Goal: Information Seeking & Learning: Find specific fact

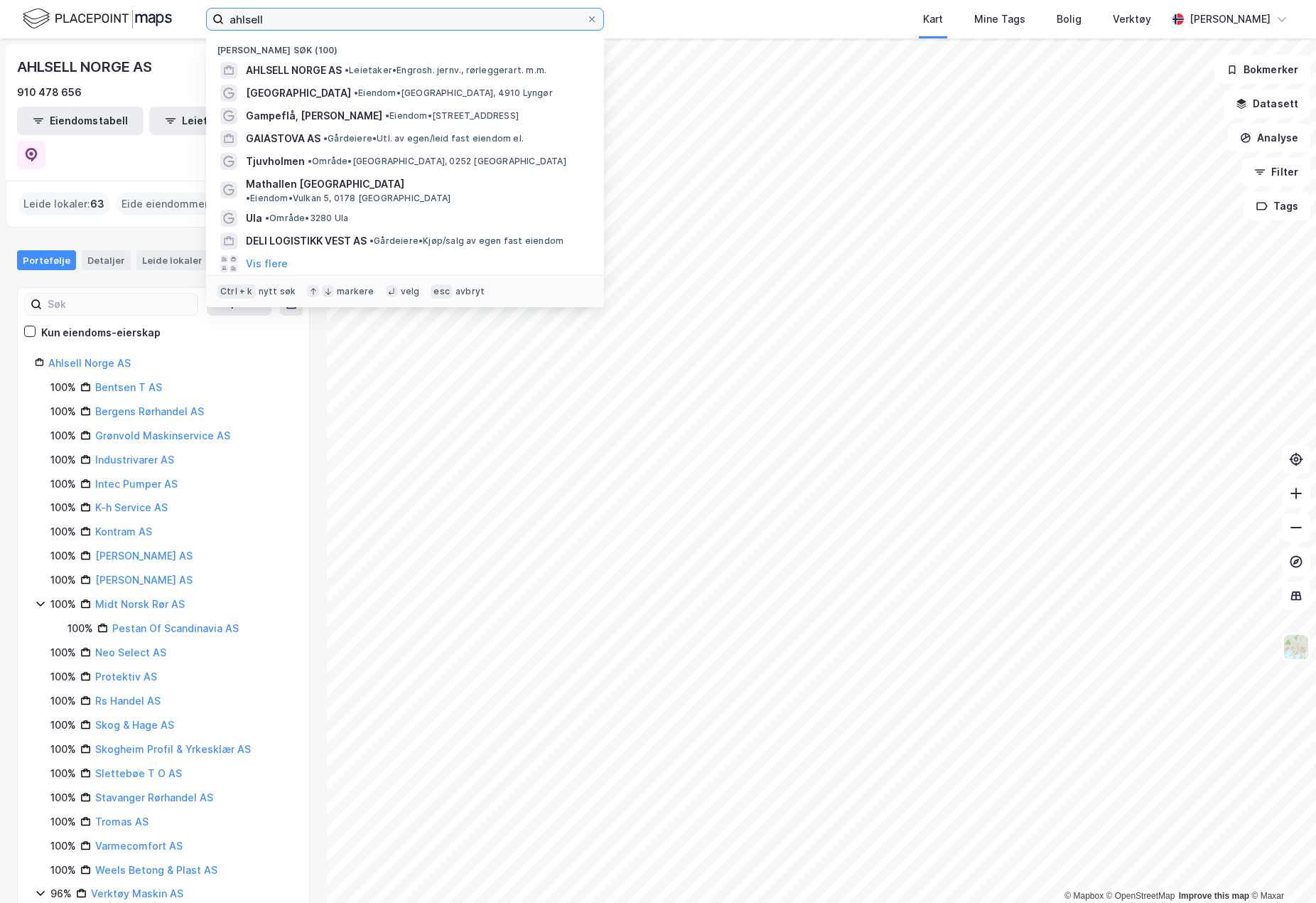
click at [285, 28] on input "ahlsell" at bounding box center [405, 19] width 363 height 21
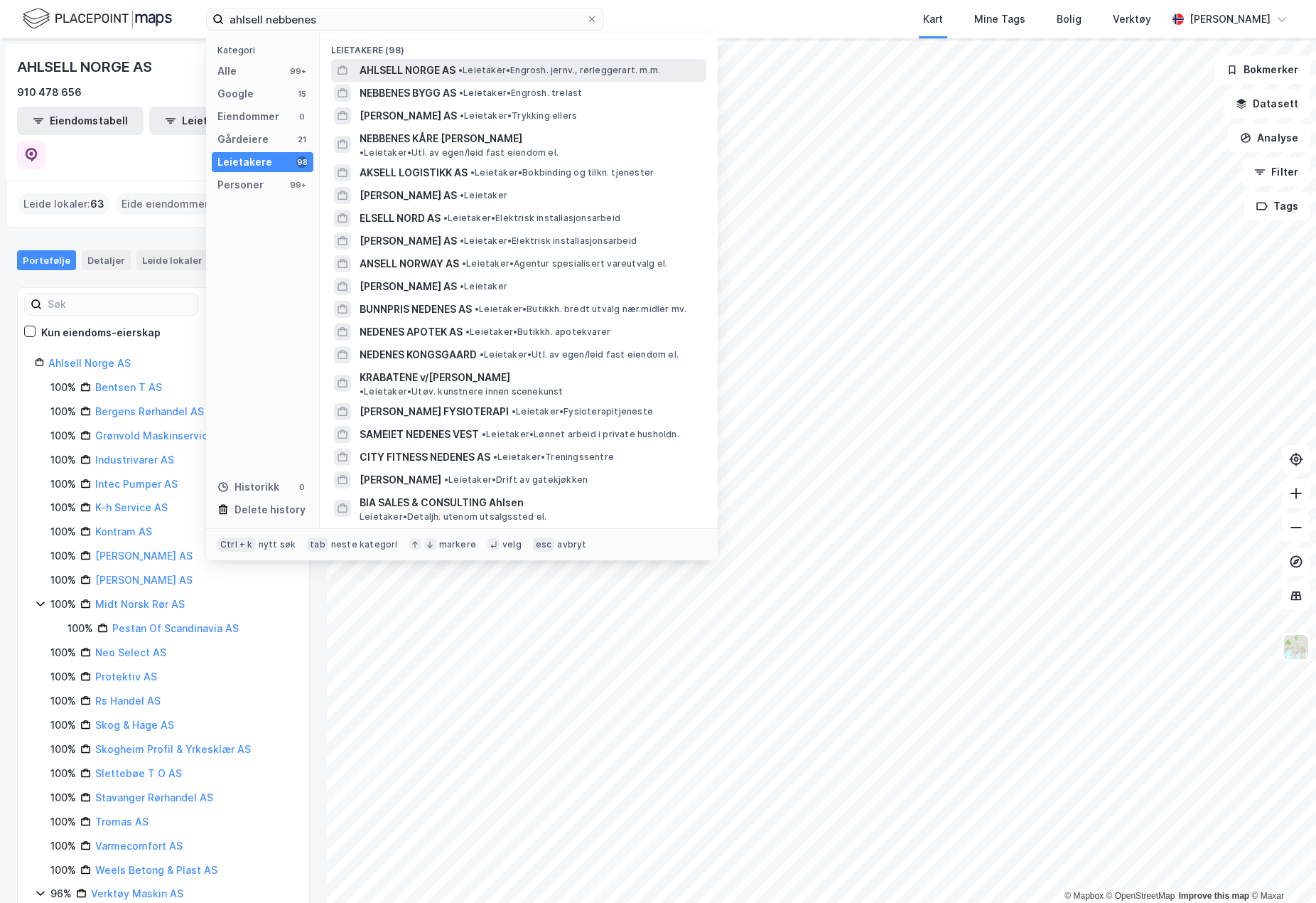
click at [427, 64] on span "AHLSELL NORGE AS" at bounding box center [407, 70] width 96 height 17
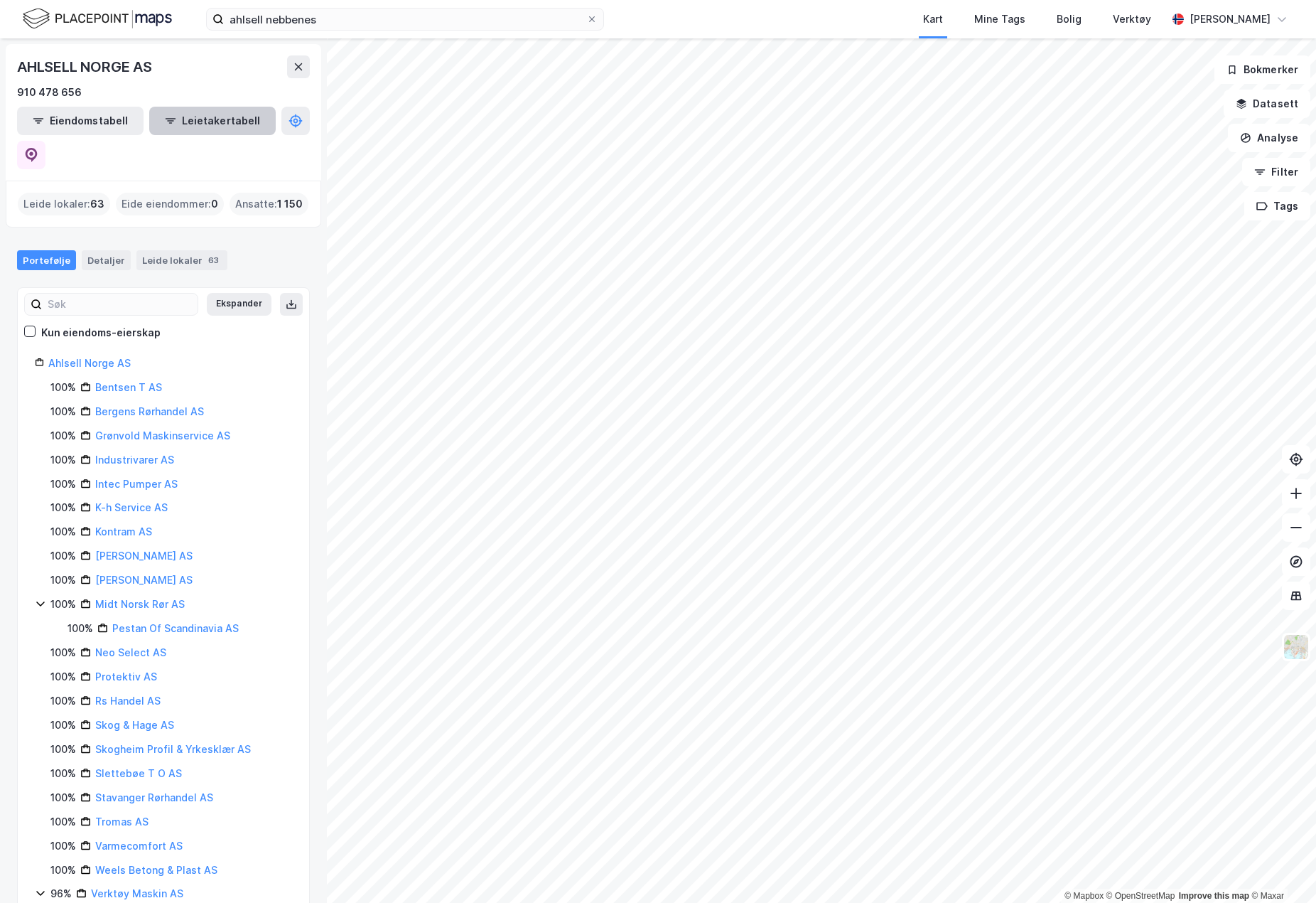
click at [193, 122] on button "Leietakertabell" at bounding box center [212, 120] width 126 height 28
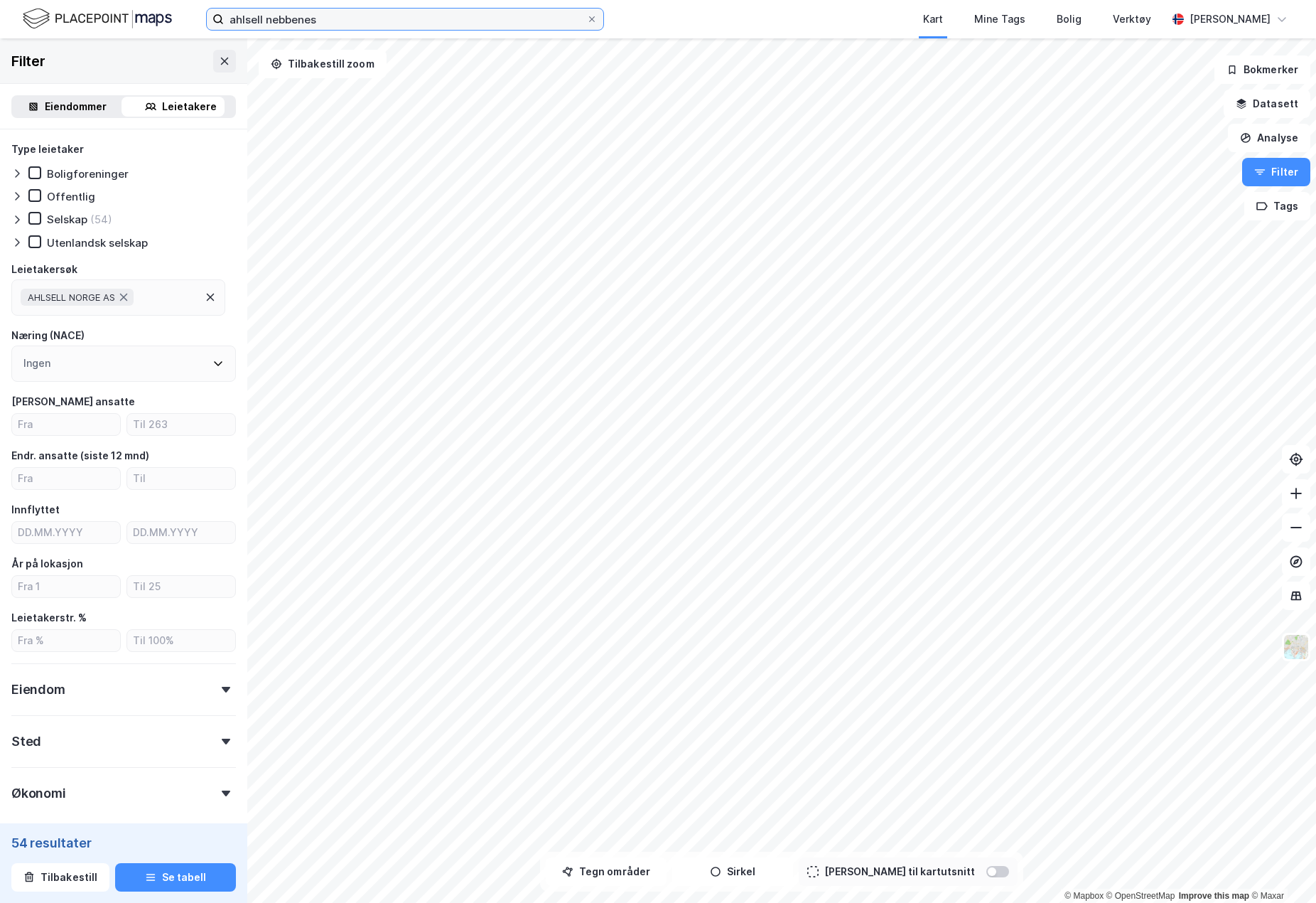
click at [279, 20] on input "ahlsell nebbenes" at bounding box center [405, 19] width 363 height 21
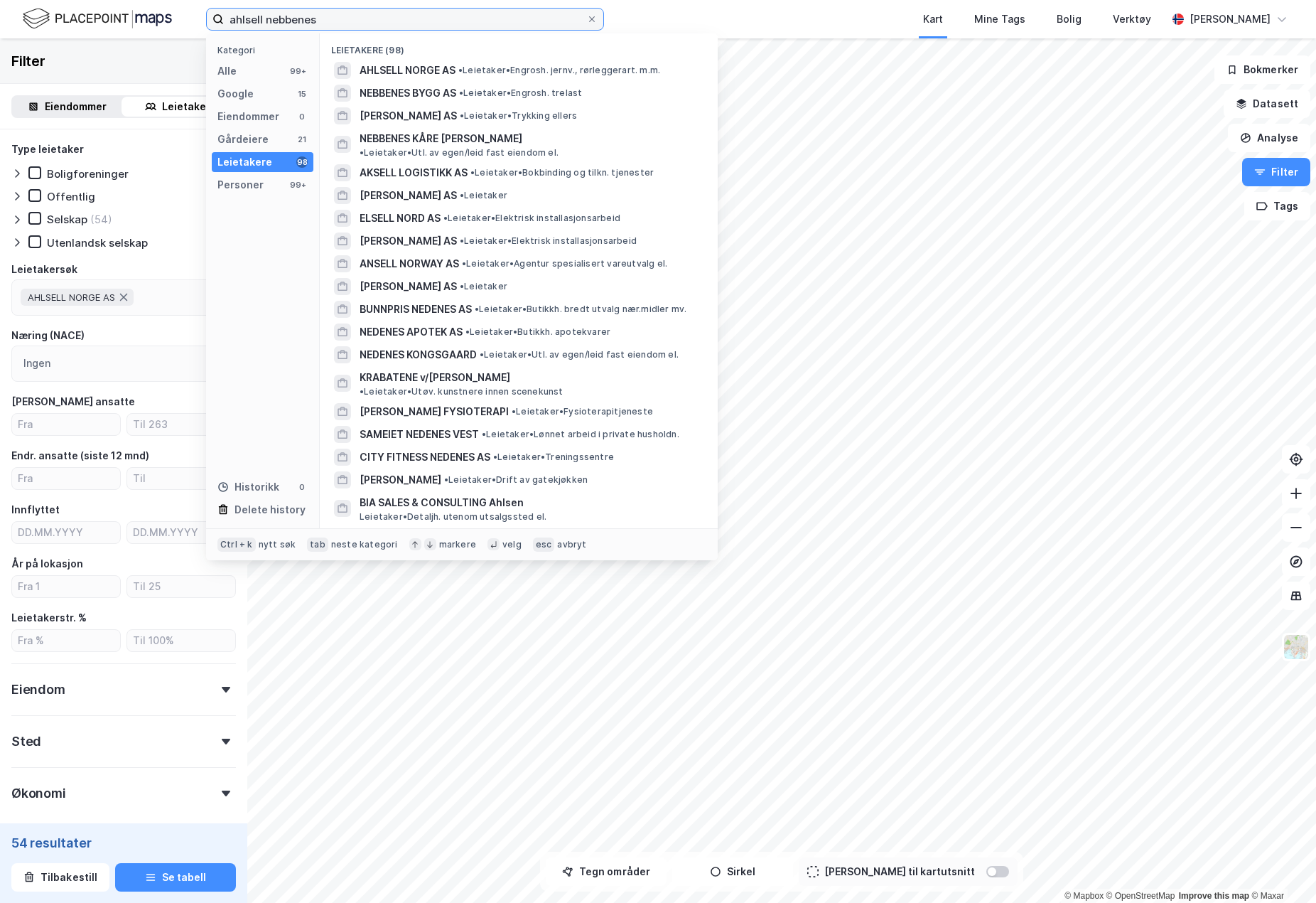
click at [279, 20] on input "ahlsell nebbenes" at bounding box center [405, 19] width 363 height 21
click at [248, 22] on input "ahlsell nebbenes" at bounding box center [405, 19] width 363 height 21
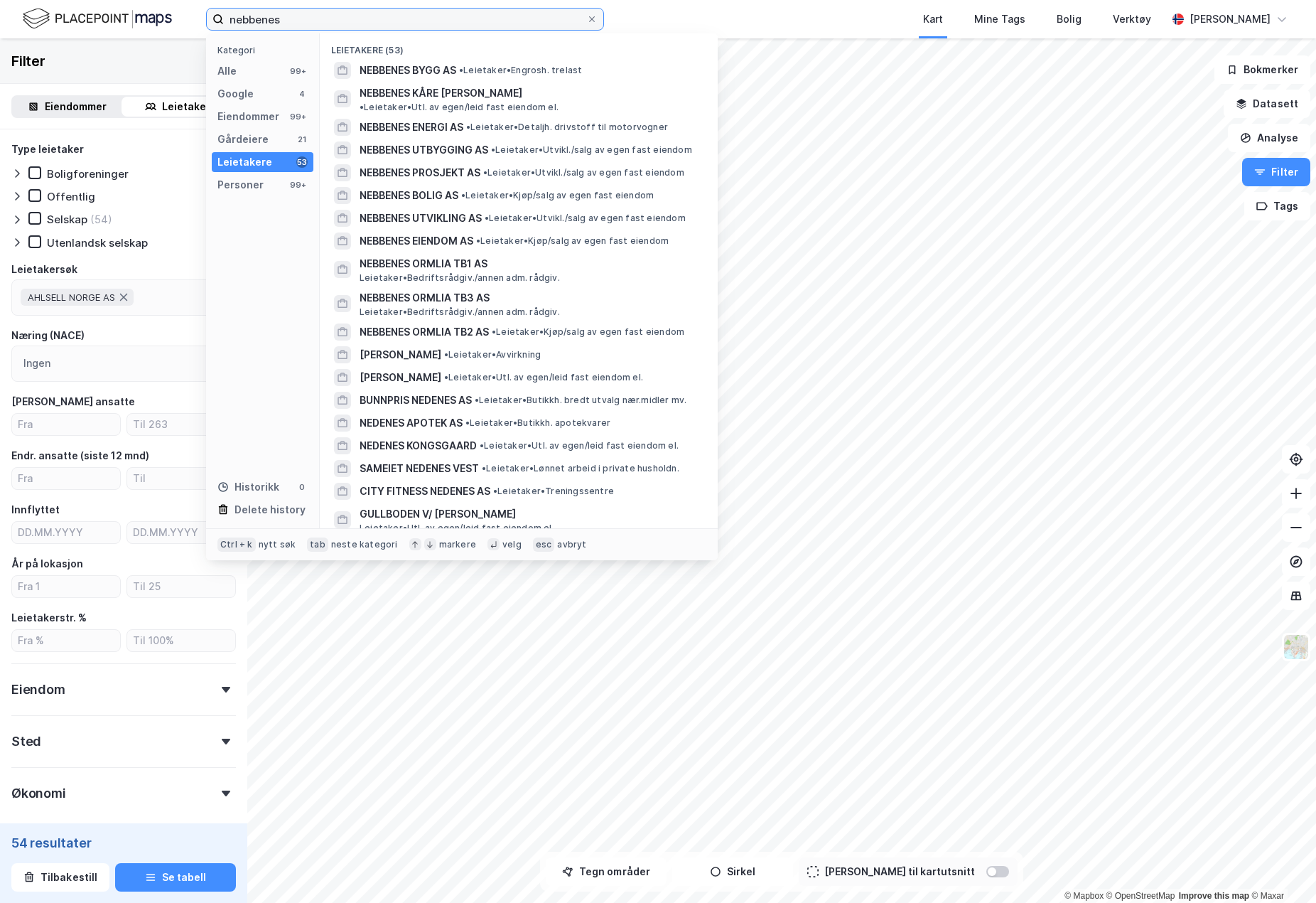
drag, startPoint x: 310, startPoint y: 23, endPoint x: 210, endPoint y: 20, distance: 100.0
click at [210, 20] on label "nebbenes" at bounding box center [405, 19] width 398 height 22
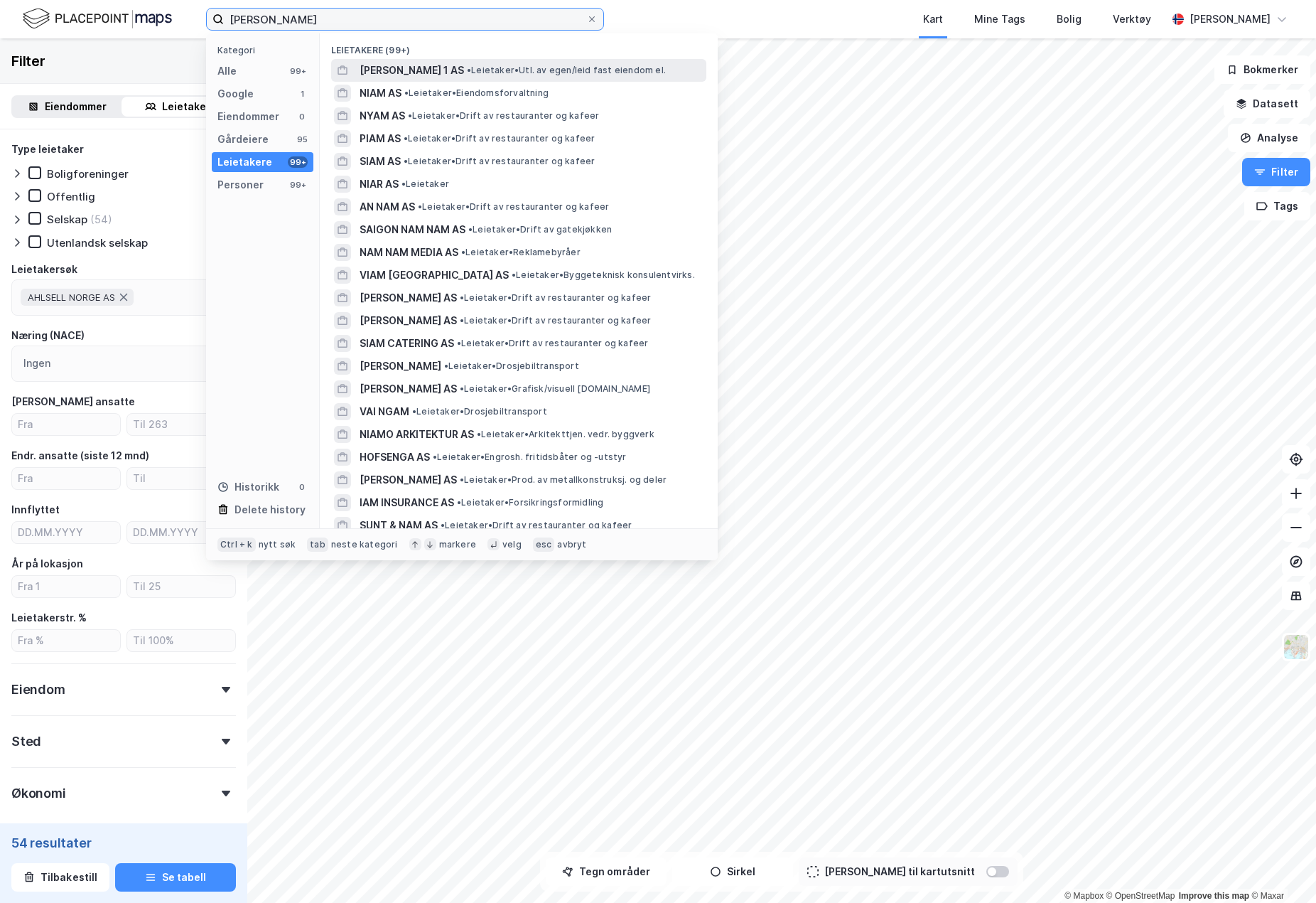
type input "[PERSON_NAME]"
click at [451, 74] on span "[PERSON_NAME] 1 AS" at bounding box center [412, 70] width 104 height 17
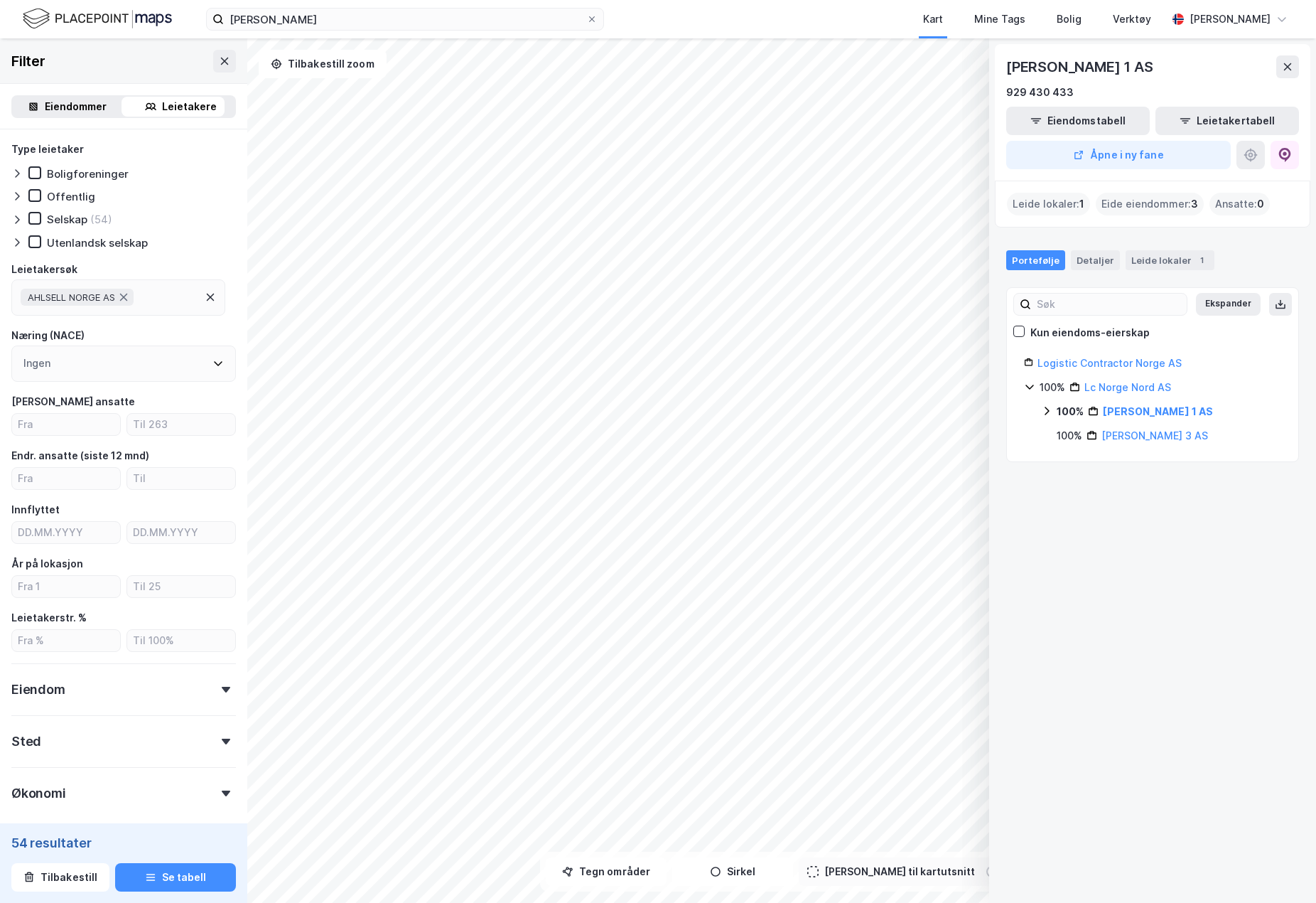
click at [70, 109] on div "Eiendommer" at bounding box center [75, 107] width 62 height 17
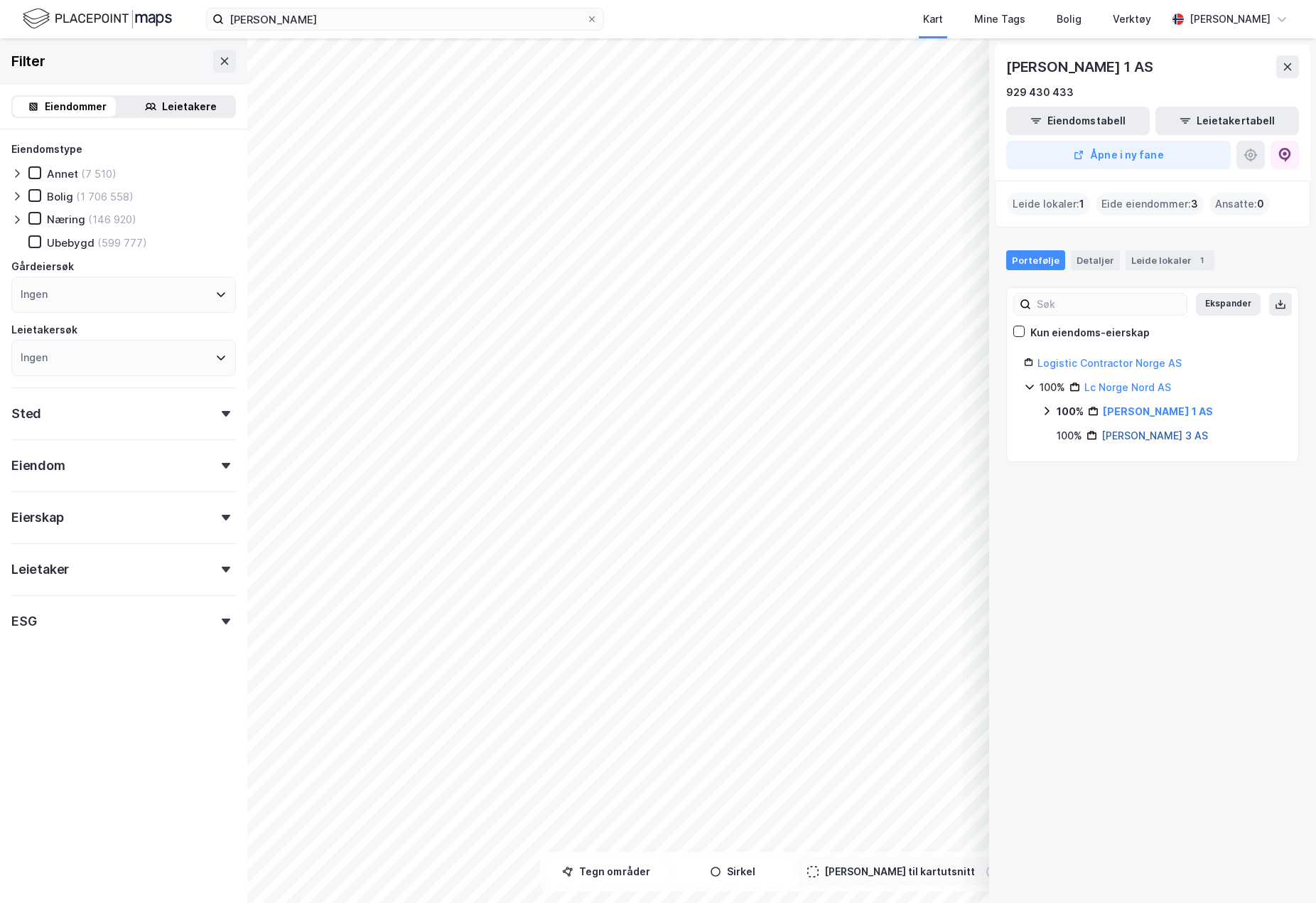
click at [1141, 437] on link "[PERSON_NAME] 3 AS" at bounding box center [1154, 435] width 107 height 12
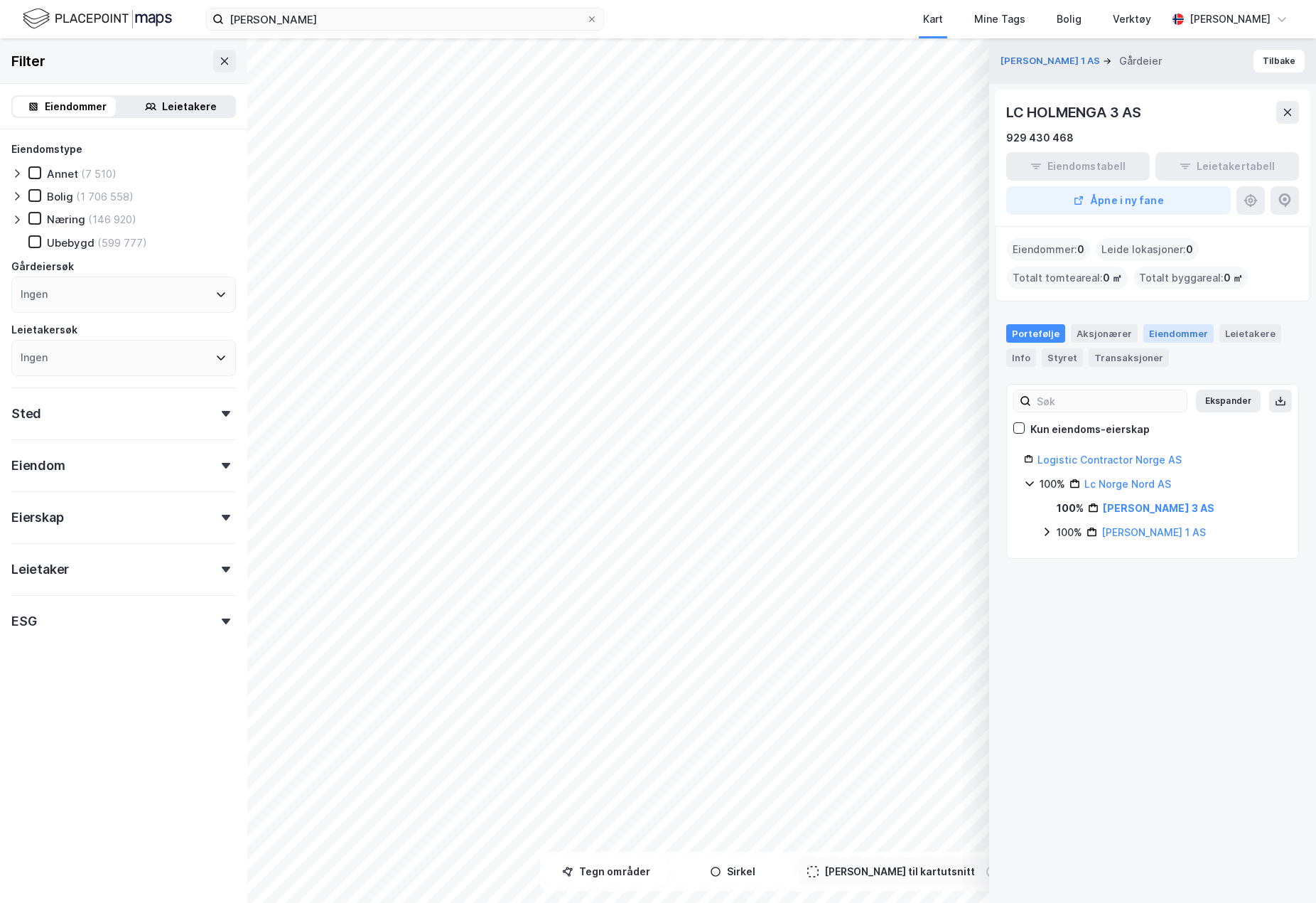
click at [1183, 331] on div "Eiendommer" at bounding box center [1178, 333] width 70 height 18
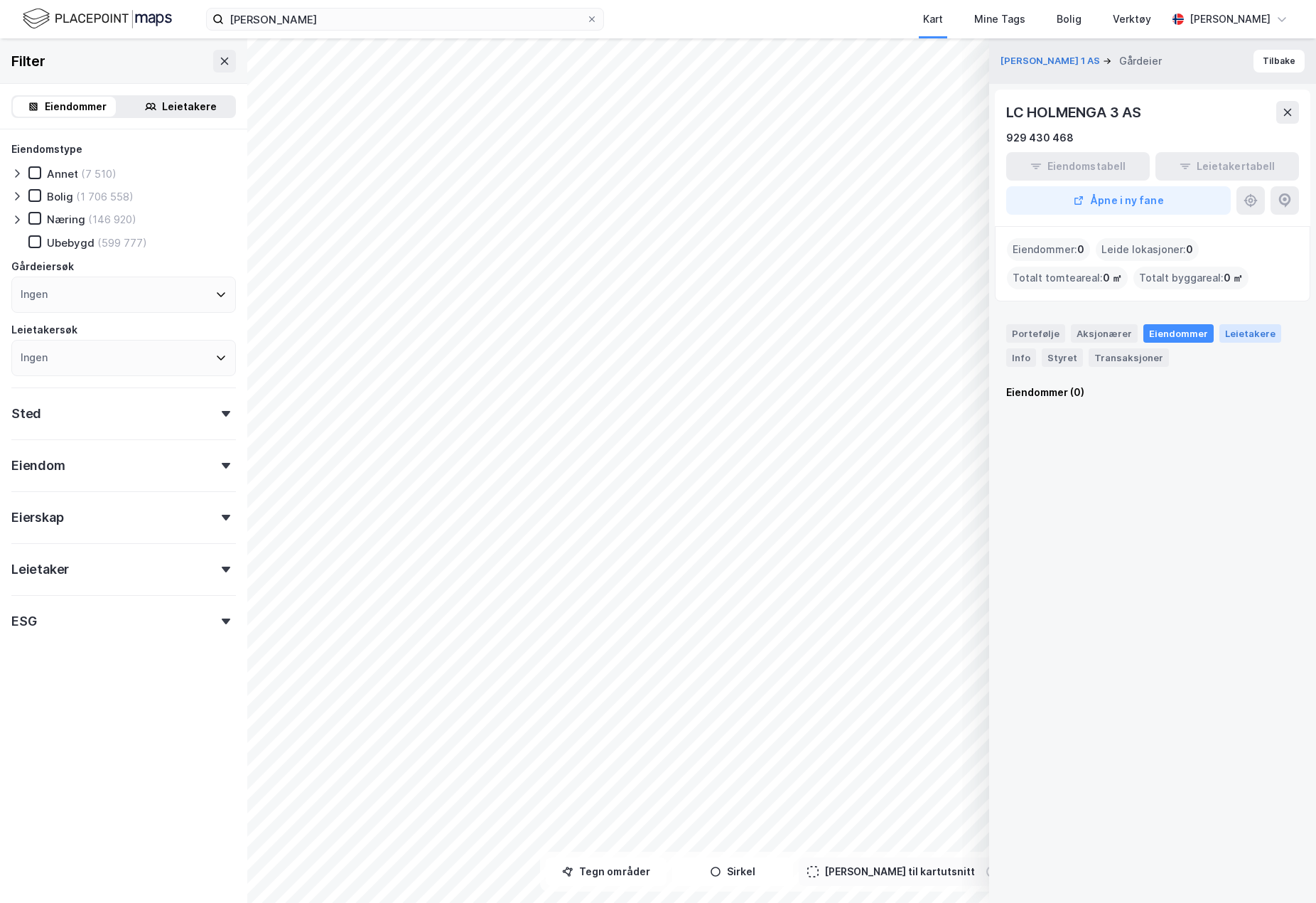
click at [1238, 331] on div "Leietakere" at bounding box center [1250, 333] width 62 height 18
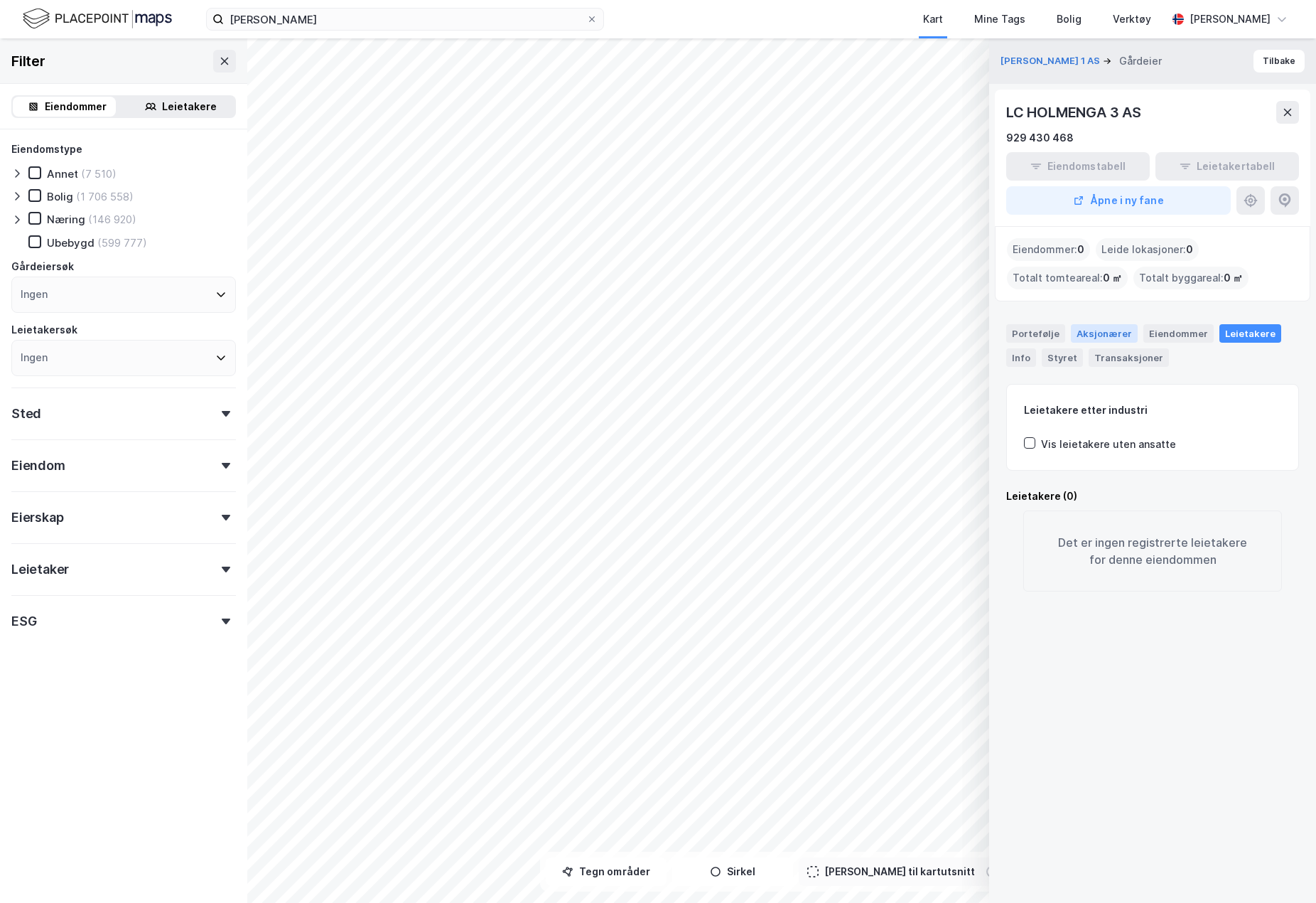
click at [1119, 328] on div "Aksjonærer" at bounding box center [1104, 333] width 67 height 18
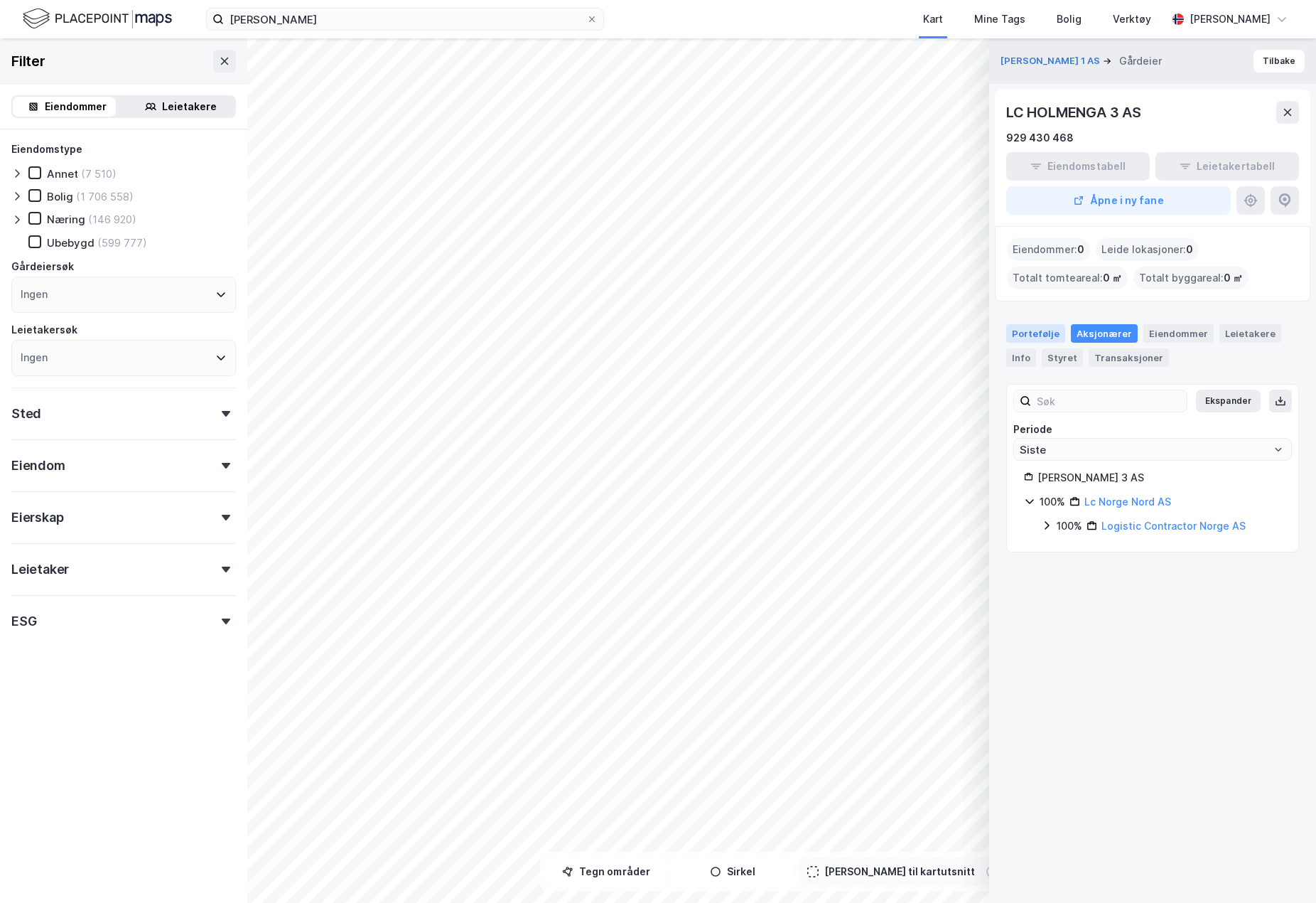
click at [1050, 336] on div "Portefølje" at bounding box center [1035, 333] width 59 height 18
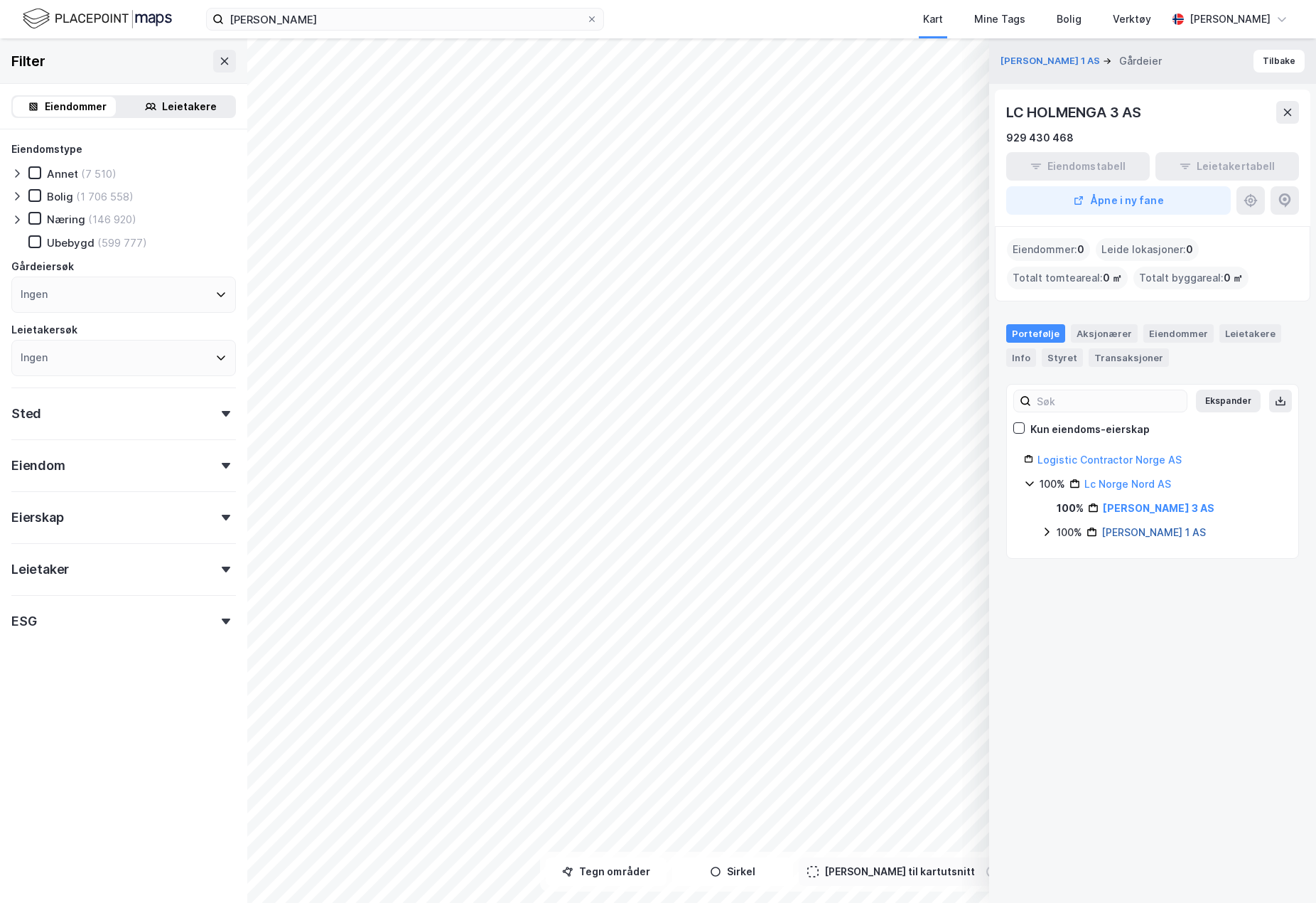
click at [1156, 527] on link "[PERSON_NAME] 1 AS" at bounding box center [1154, 532] width 104 height 12
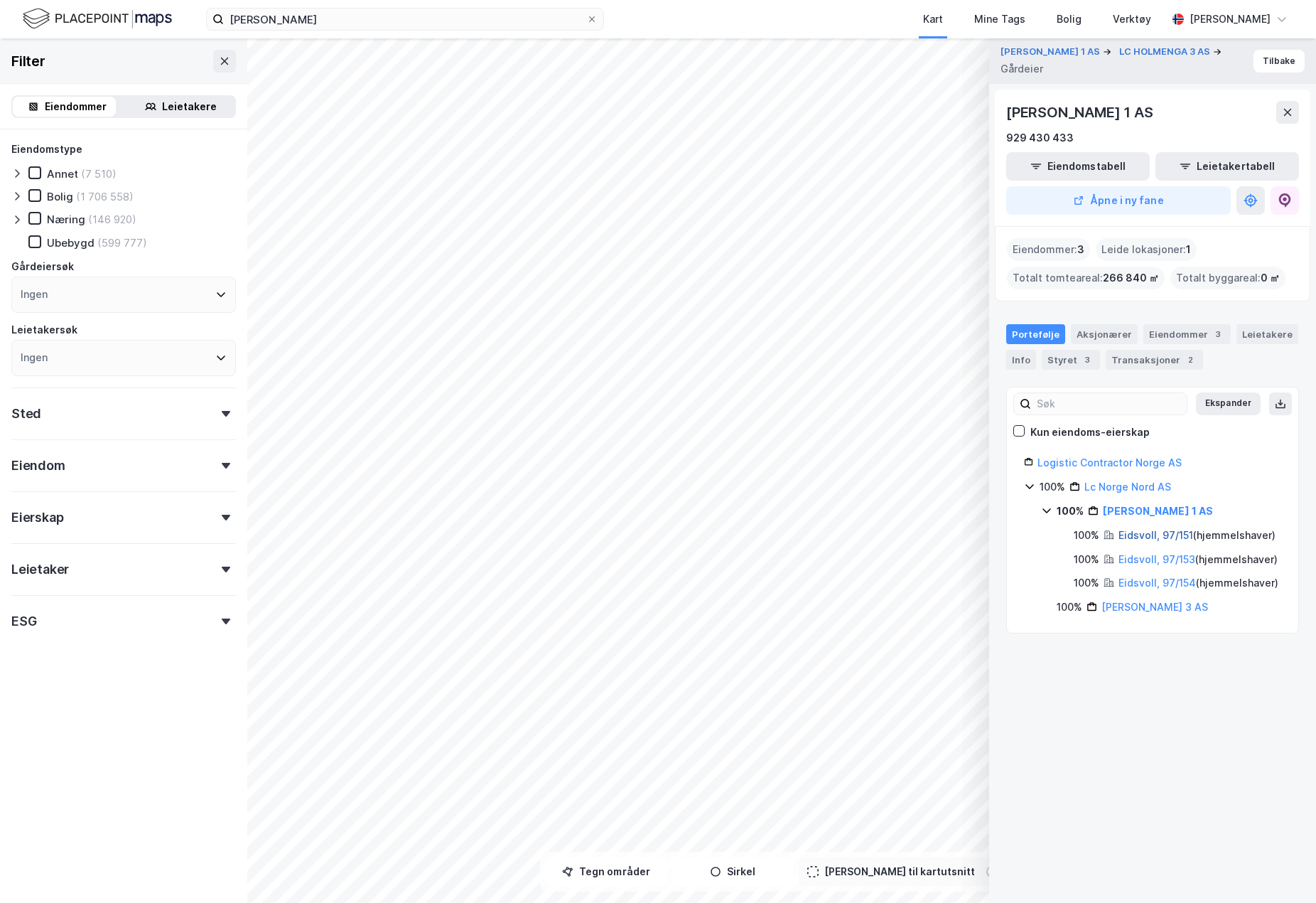
click at [1164, 533] on link "Eidsvoll, 97/151" at bounding box center [1155, 535] width 75 height 12
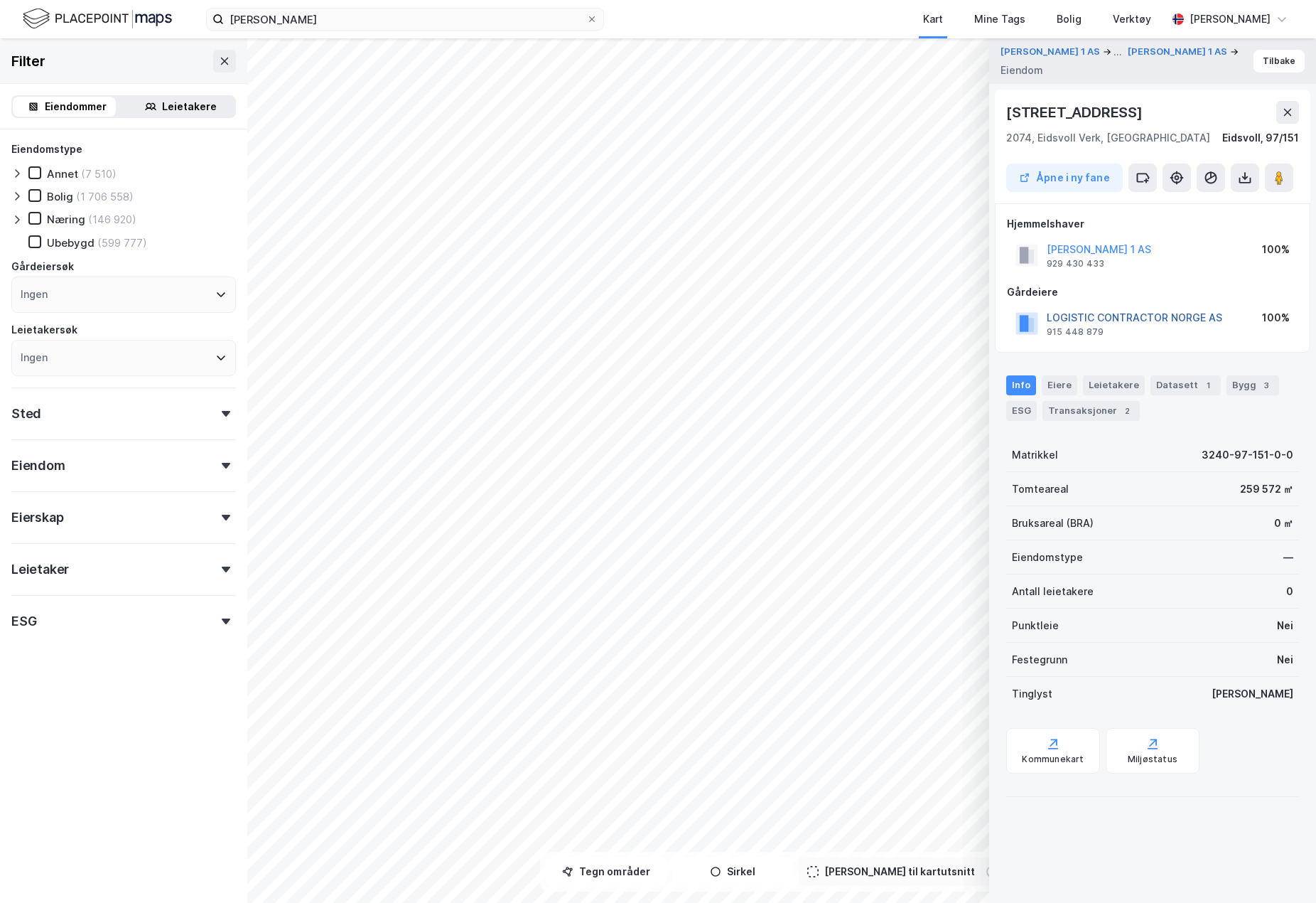
click at [0, 0] on button "LOGISTIC CONTRACTOR NORGE AS" at bounding box center [0, 0] width 0 height 0
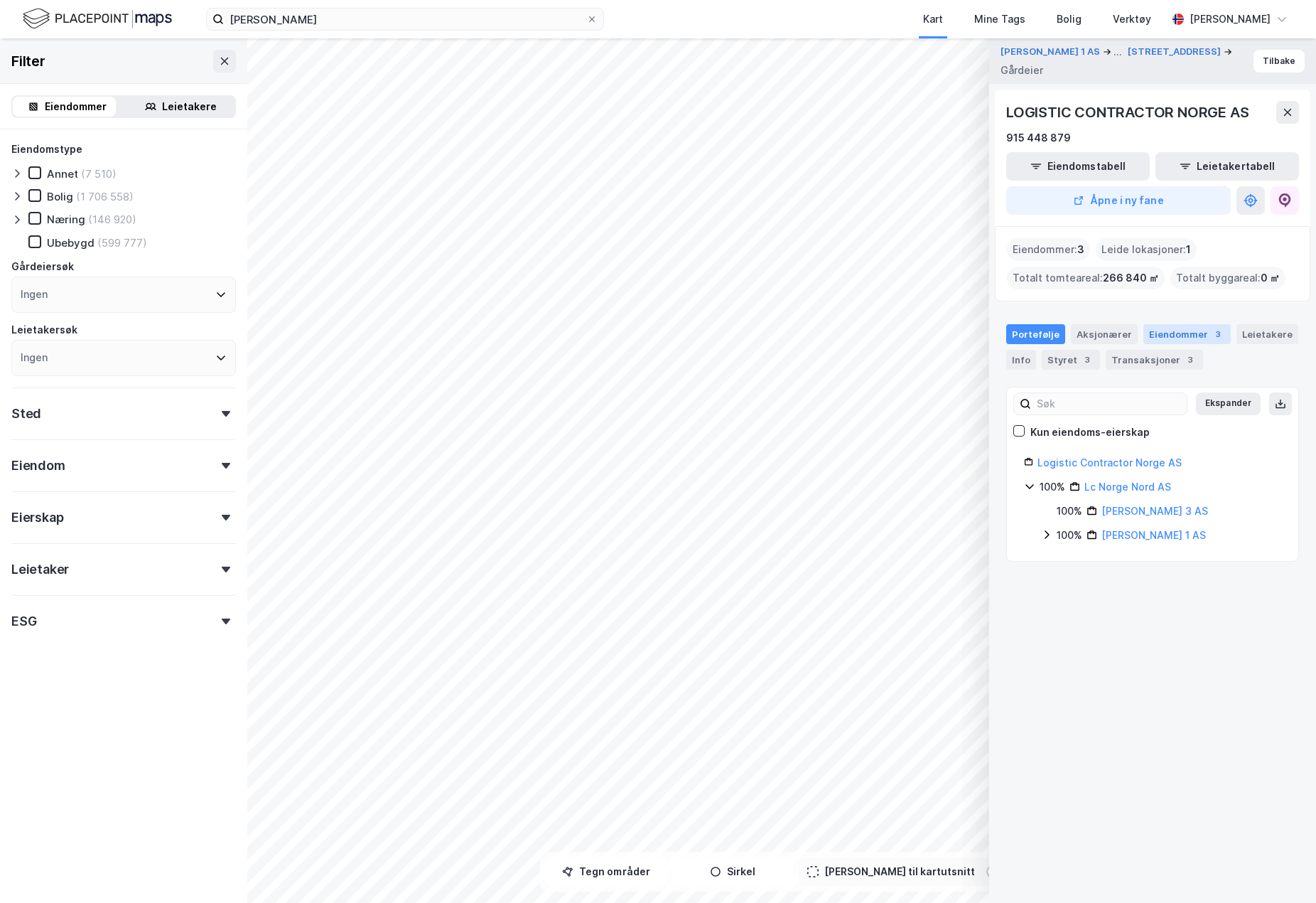
click at [1211, 336] on div "3" at bounding box center [1218, 334] width 15 height 15
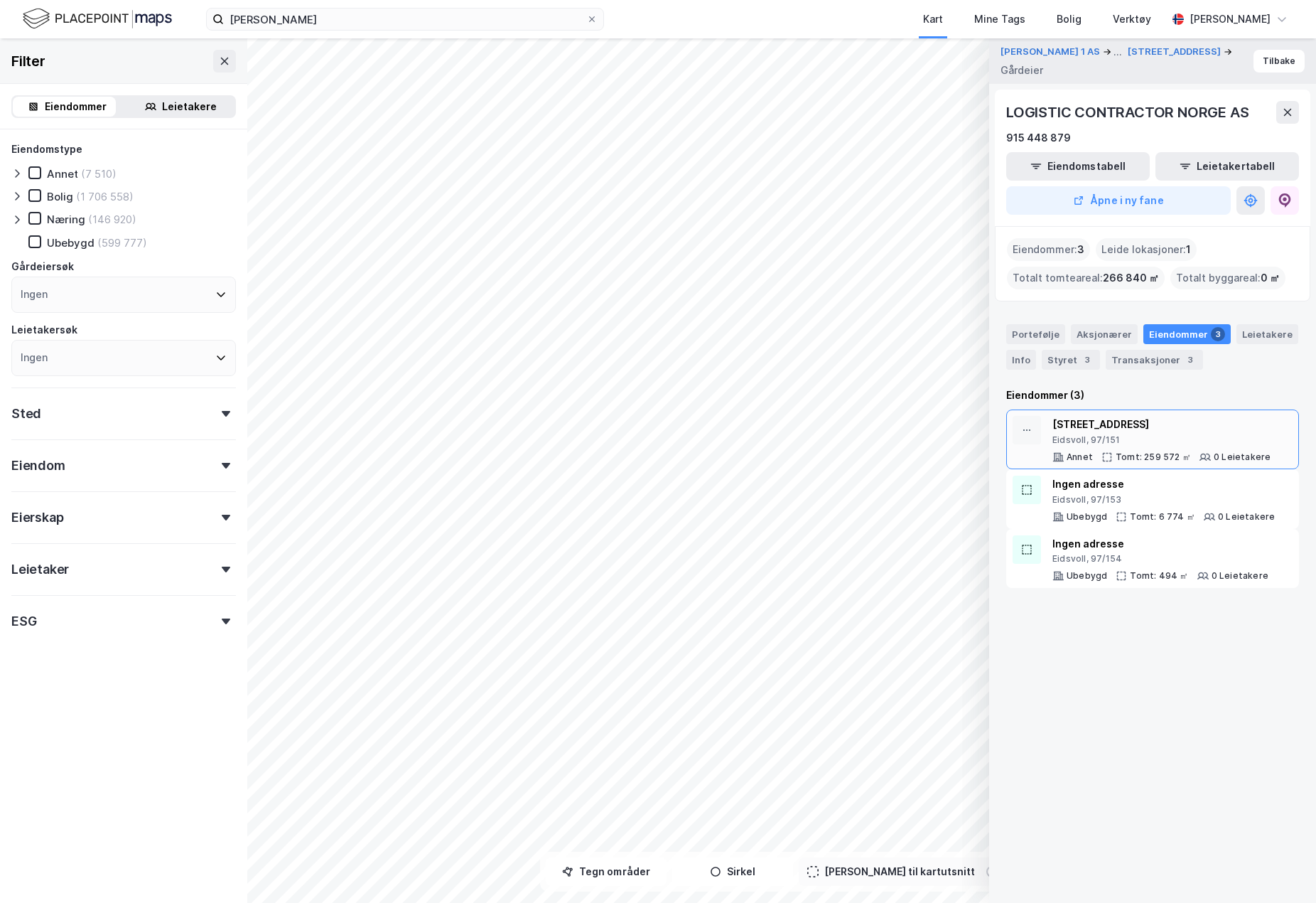
click at [1110, 448] on div "Korneliusmyrvegen 49 Eidsvoll, 97/151 Annet Tomt: 259 572 ㎡ 0 Leietakere" at bounding box center [1161, 439] width 218 height 47
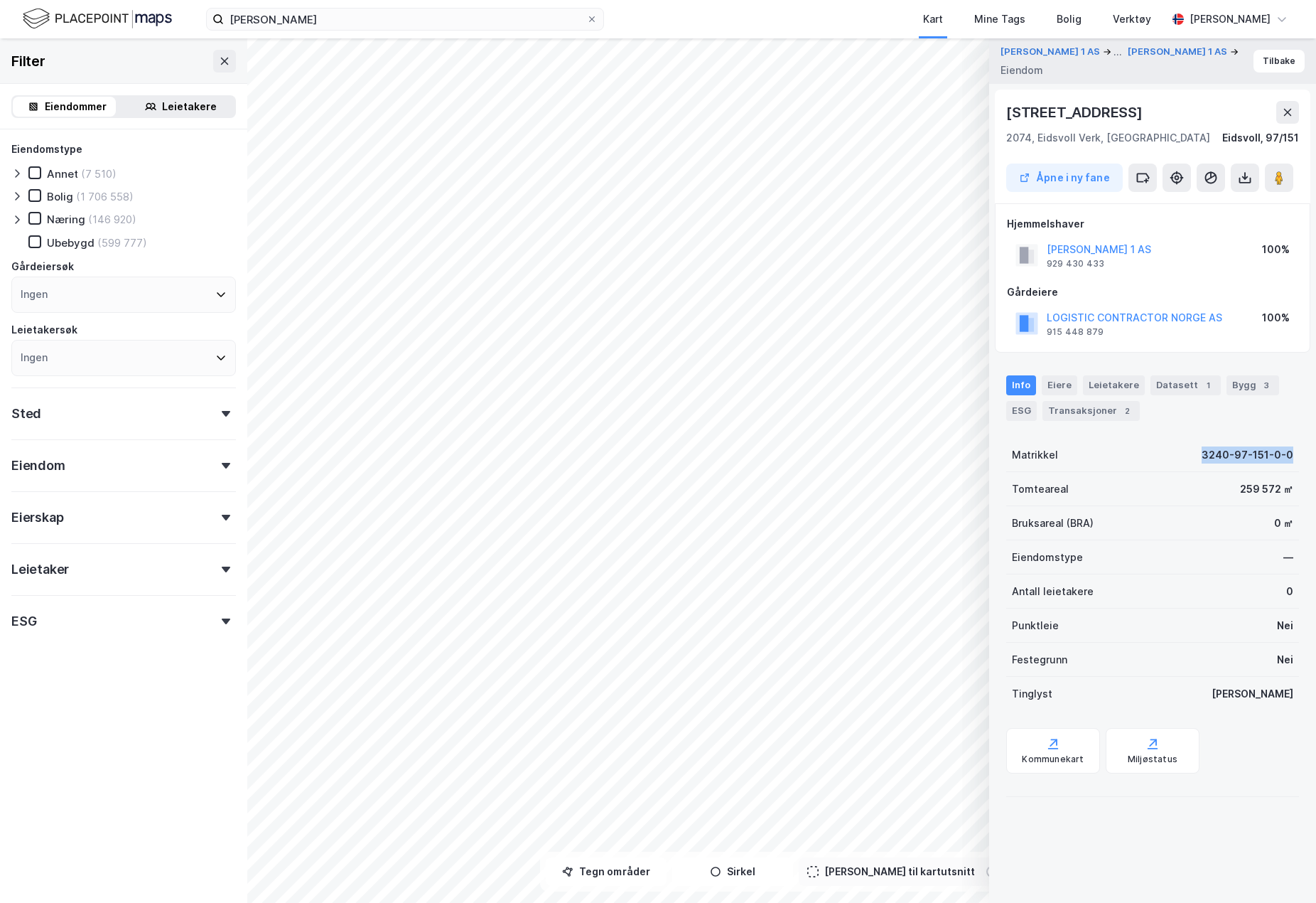
drag, startPoint x: 1187, startPoint y: 456, endPoint x: 1283, endPoint y: 457, distance: 96.0
click at [1283, 457] on div "Matrikkel 3240-97-151-0-0" at bounding box center [1153, 455] width 293 height 34
drag, startPoint x: 1283, startPoint y: 457, endPoint x: 1265, endPoint y: 451, distance: 19.0
click at [1265, 451] on div "3240-97-151-0-0" at bounding box center [1247, 455] width 91 height 17
click at [1235, 454] on div "3240-97-151-0-0" at bounding box center [1247, 455] width 91 height 17
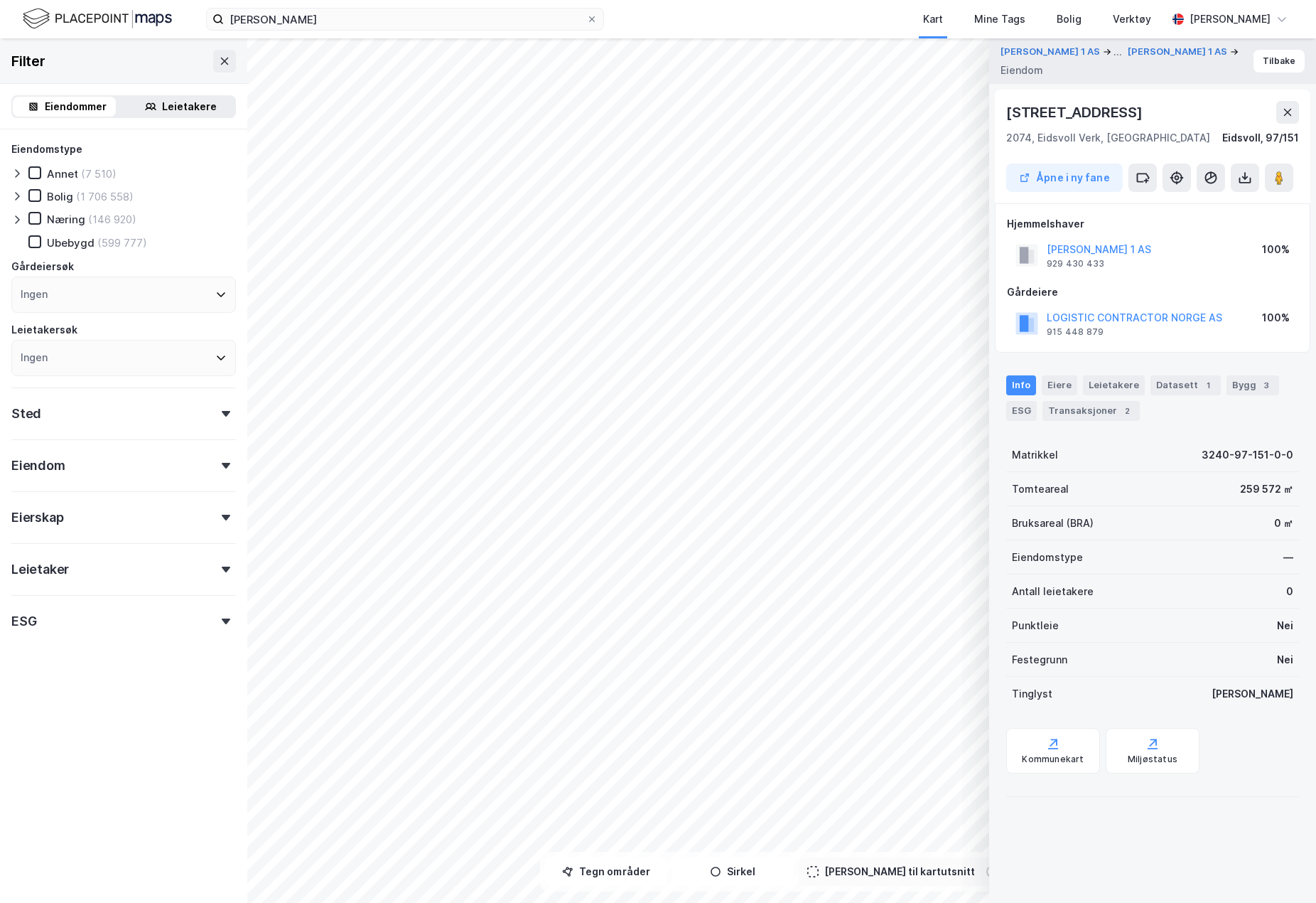
click at [1139, 497] on div "Tomteareal 259 572 ㎡" at bounding box center [1153, 489] width 293 height 34
drag, startPoint x: 1185, startPoint y: 454, endPoint x: 1301, endPoint y: 450, distance: 116.1
click at [1301, 450] on div "[PERSON_NAME] 1 AS ... [PERSON_NAME] 1 AS [PERSON_NAME] 49 2074, [GEOGRAPHIC_DA…" at bounding box center [1152, 471] width 327 height 865
copy div "3240-97-151-0-0"
click at [61, 102] on div "Eiendommer" at bounding box center [75, 107] width 62 height 17
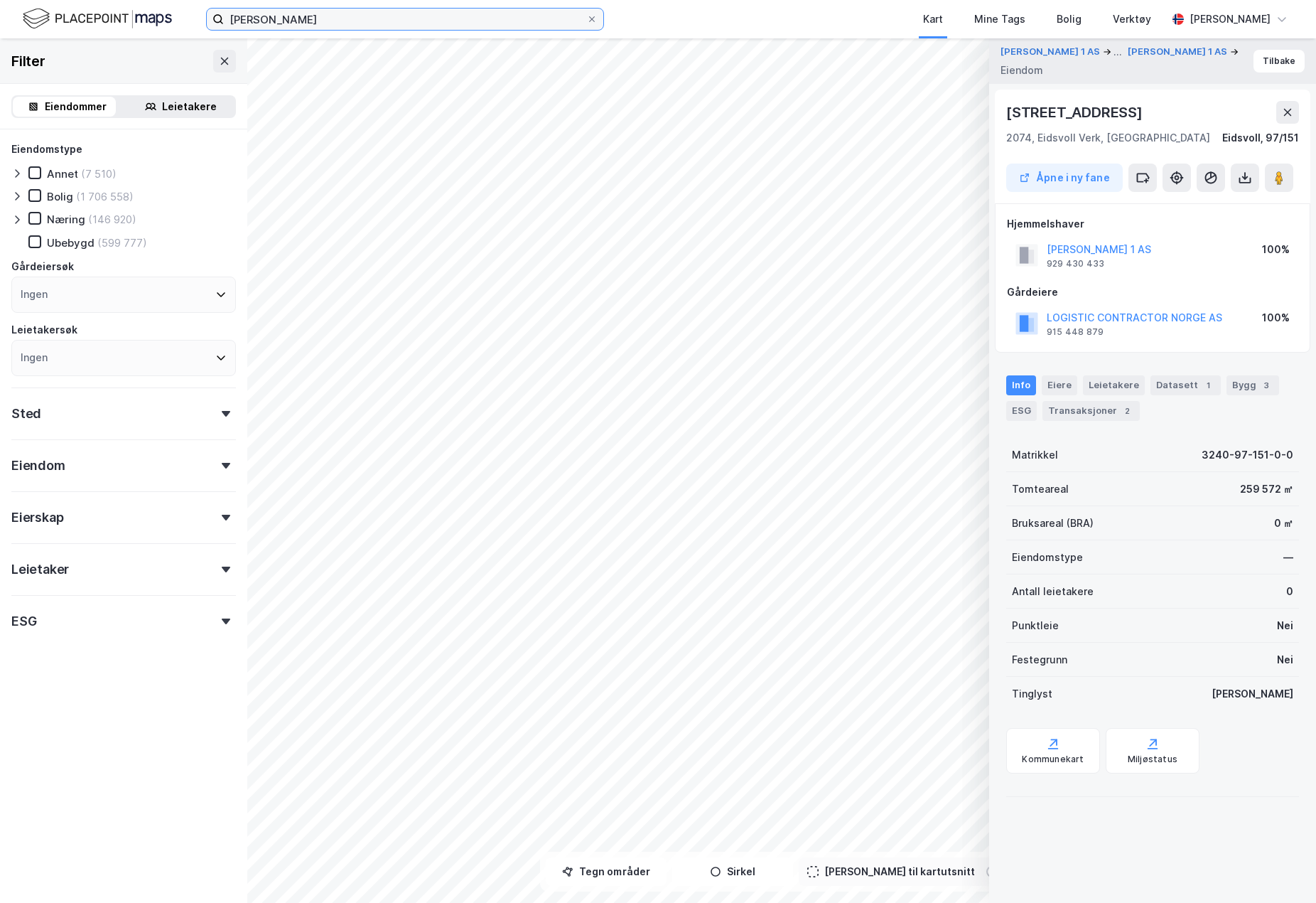
click at [320, 24] on input "[PERSON_NAME]" at bounding box center [405, 19] width 363 height 21
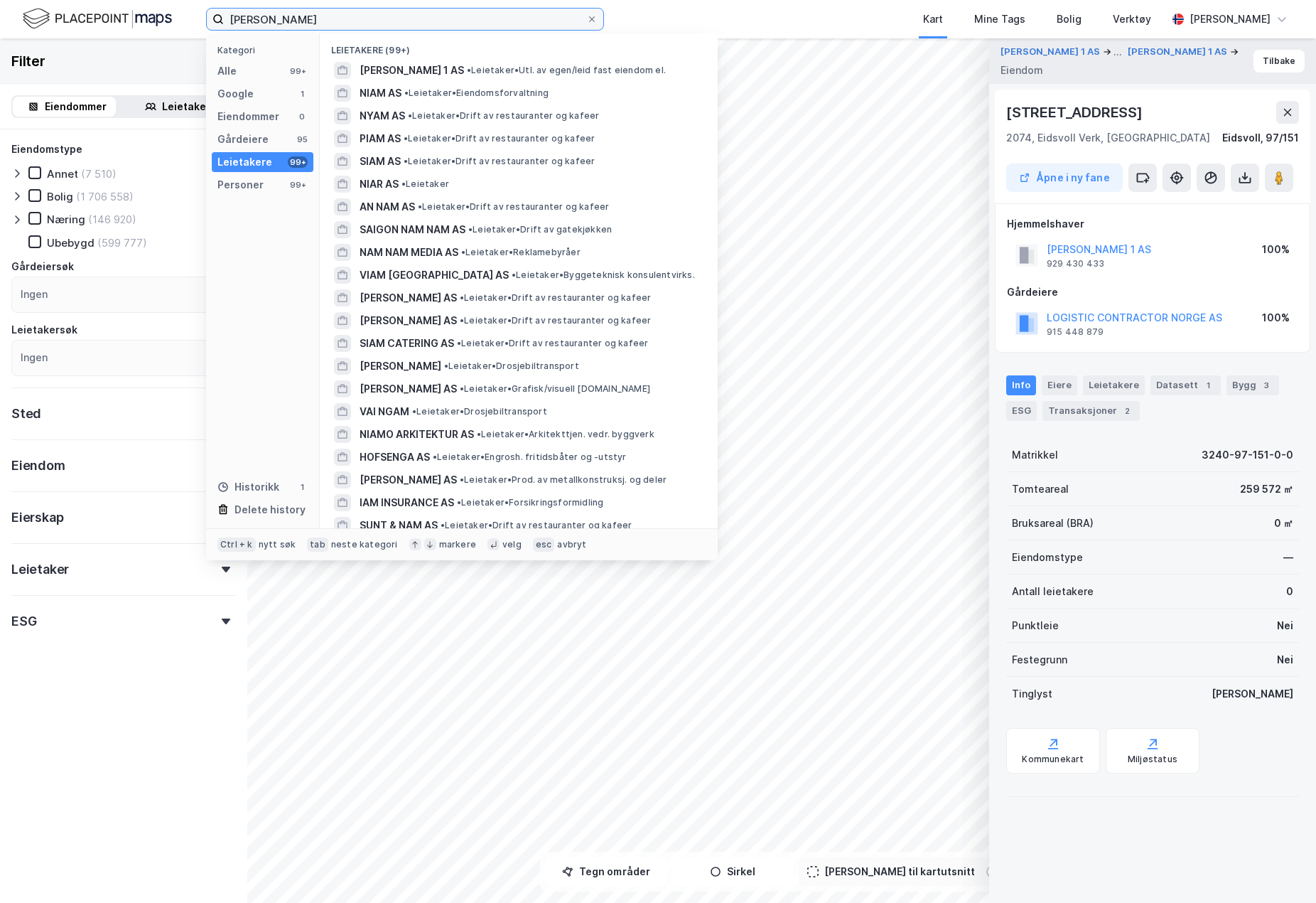
drag, startPoint x: 330, startPoint y: 20, endPoint x: 220, endPoint y: 20, distance: 110.0
click at [220, 20] on label "[PERSON_NAME]" at bounding box center [405, 19] width 398 height 22
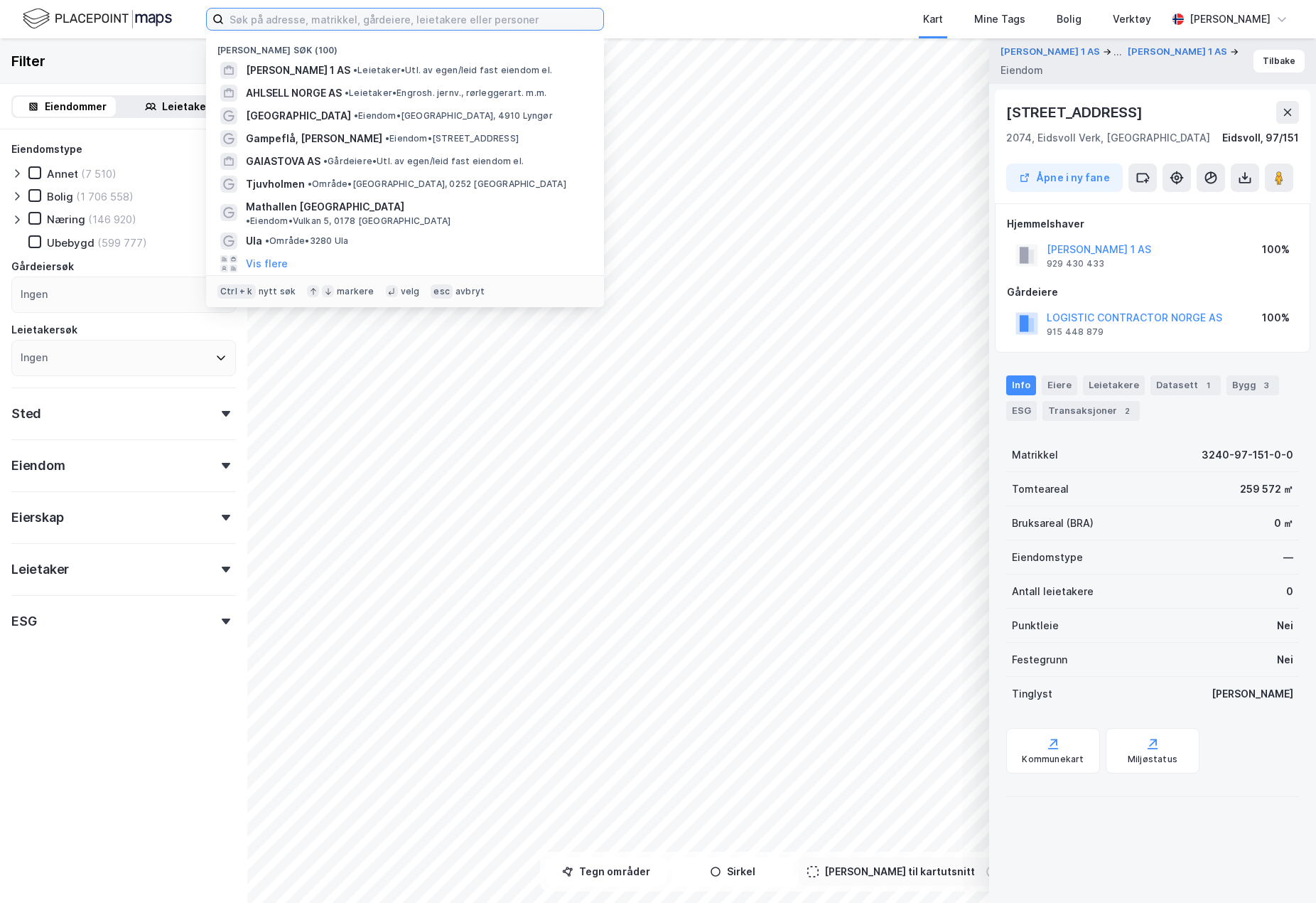
paste input "3240-97-151-0-0"
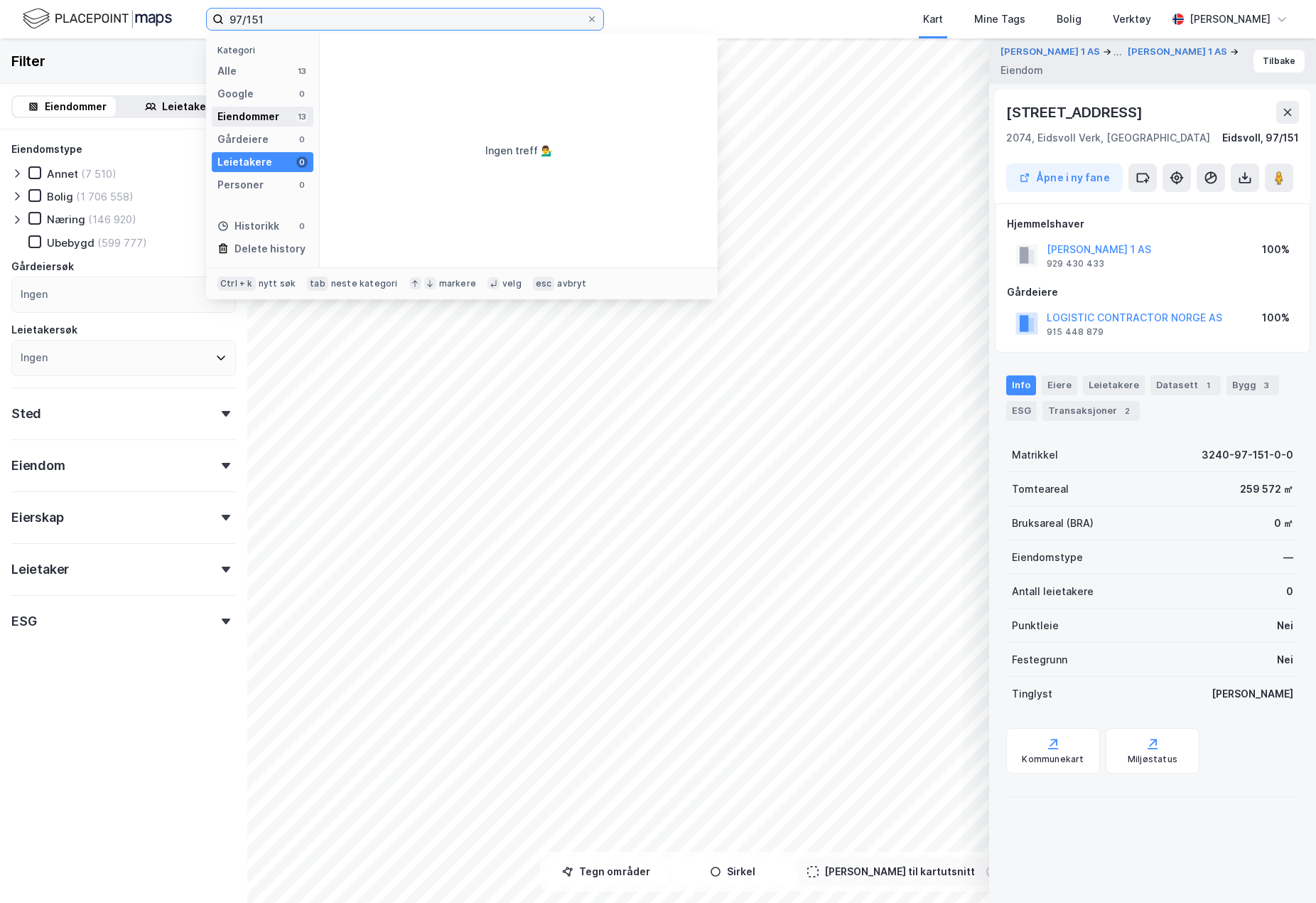
type input "97/151"
click at [271, 113] on div "Eiendommer" at bounding box center [248, 117] width 62 height 17
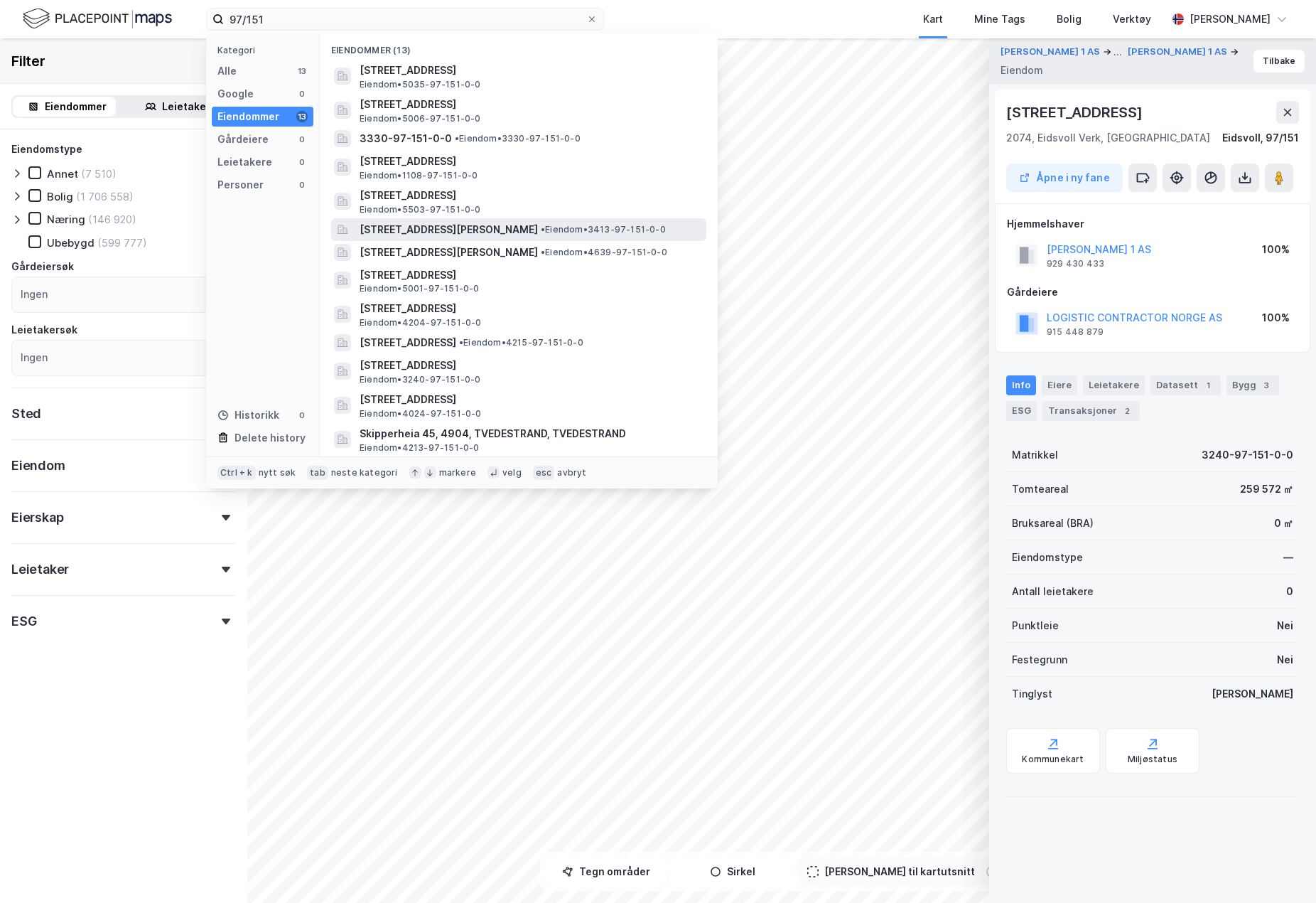
click at [431, 227] on span "[STREET_ADDRESS][PERSON_NAME]" at bounding box center [449, 230] width 178 height 17
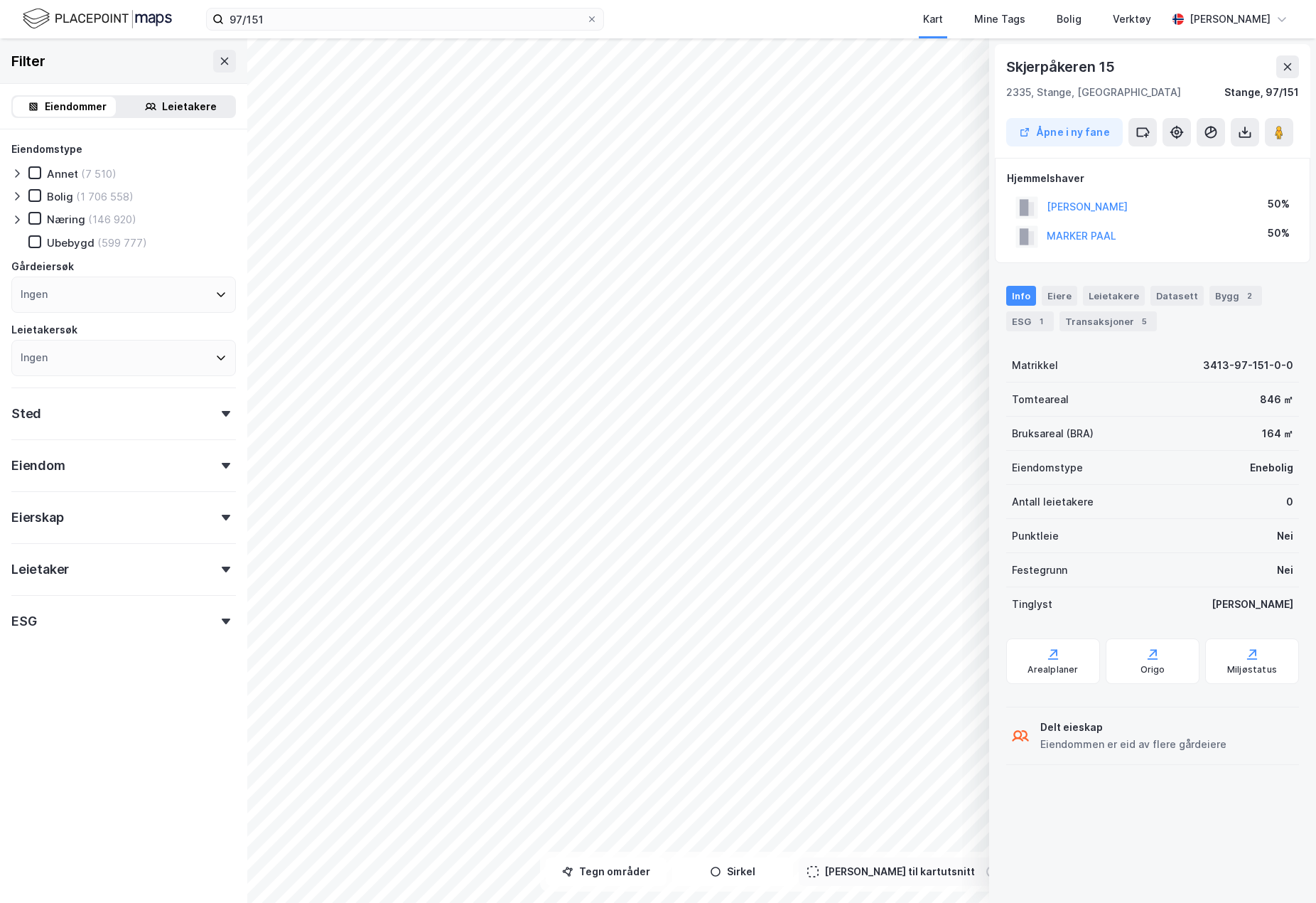
click at [176, 110] on div "Leietakere" at bounding box center [189, 107] width 54 height 17
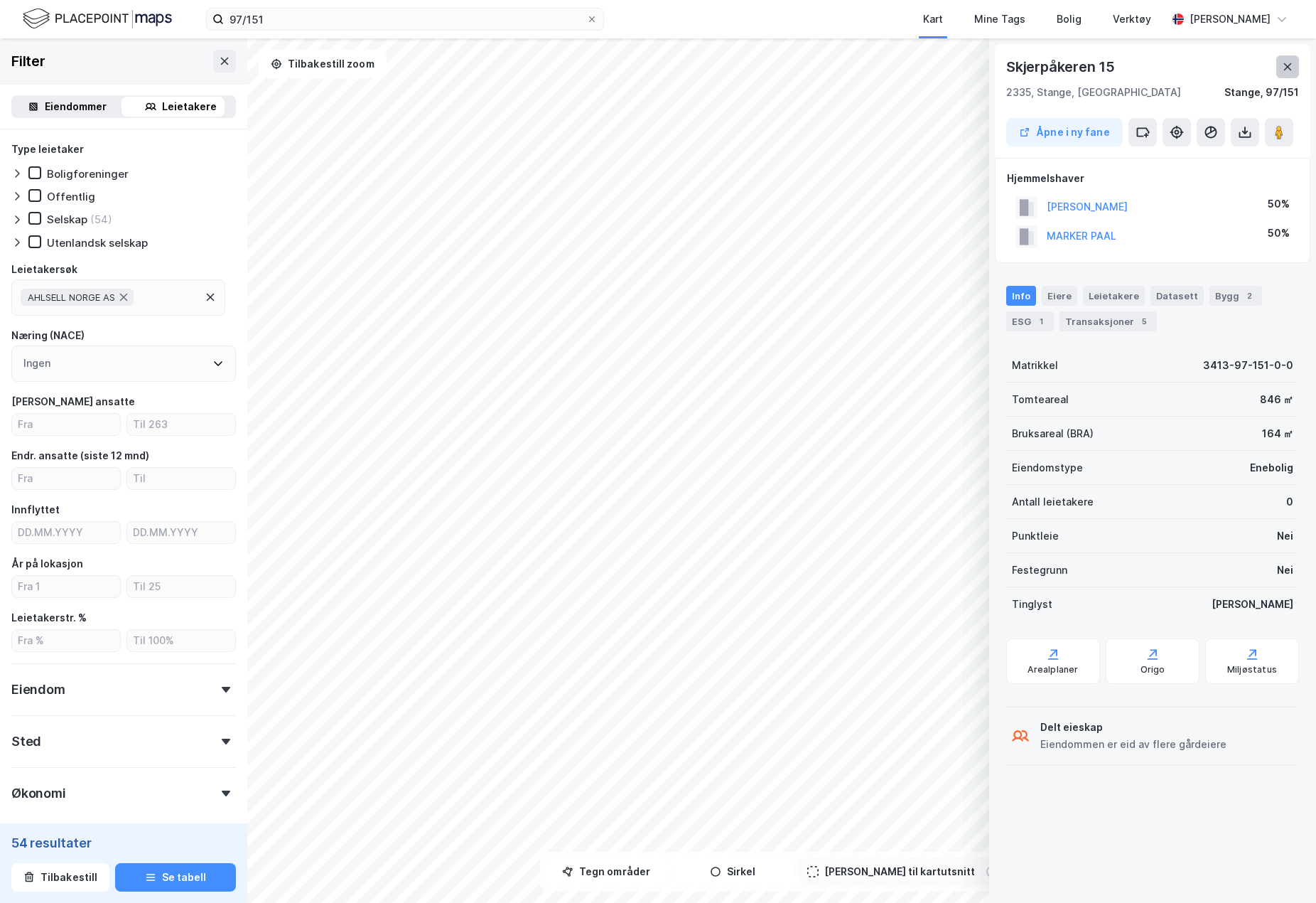
click at [1292, 70] on icon at bounding box center [1288, 67] width 12 height 12
